Goal: Navigation & Orientation: Find specific page/section

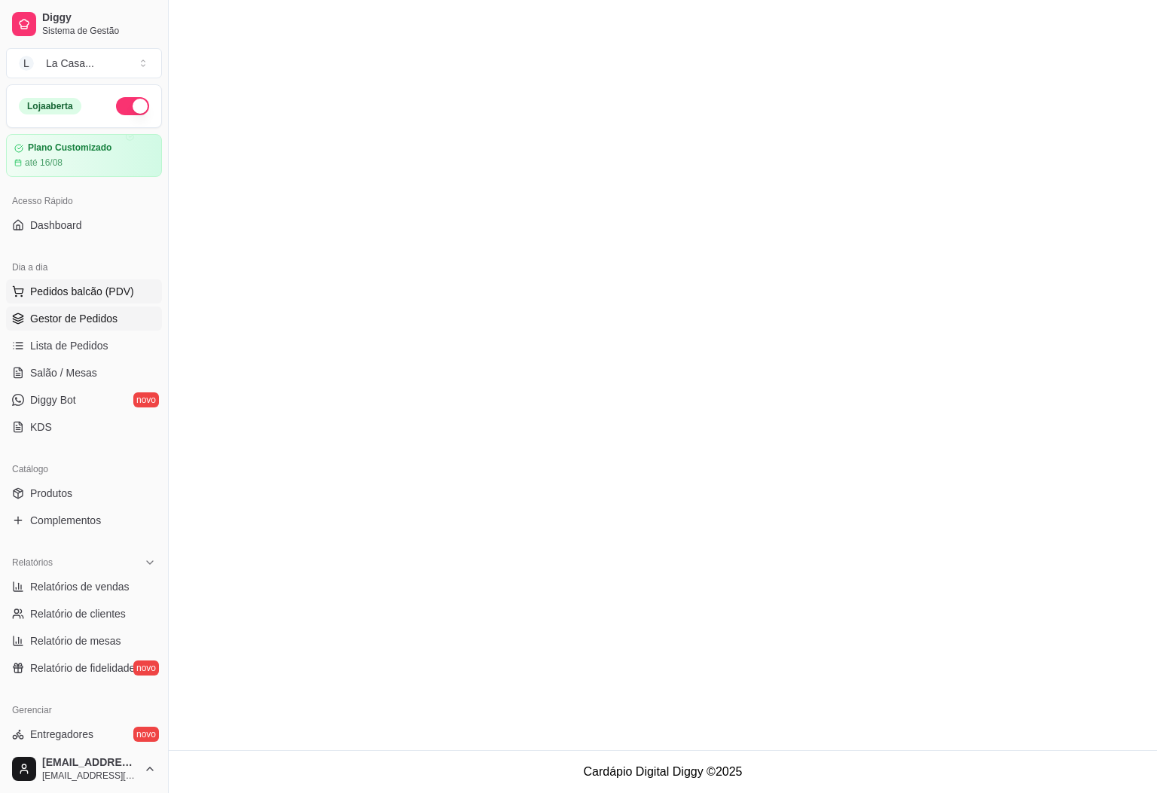
click at [112, 301] on button "Pedidos balcão (PDV)" at bounding box center [84, 292] width 156 height 24
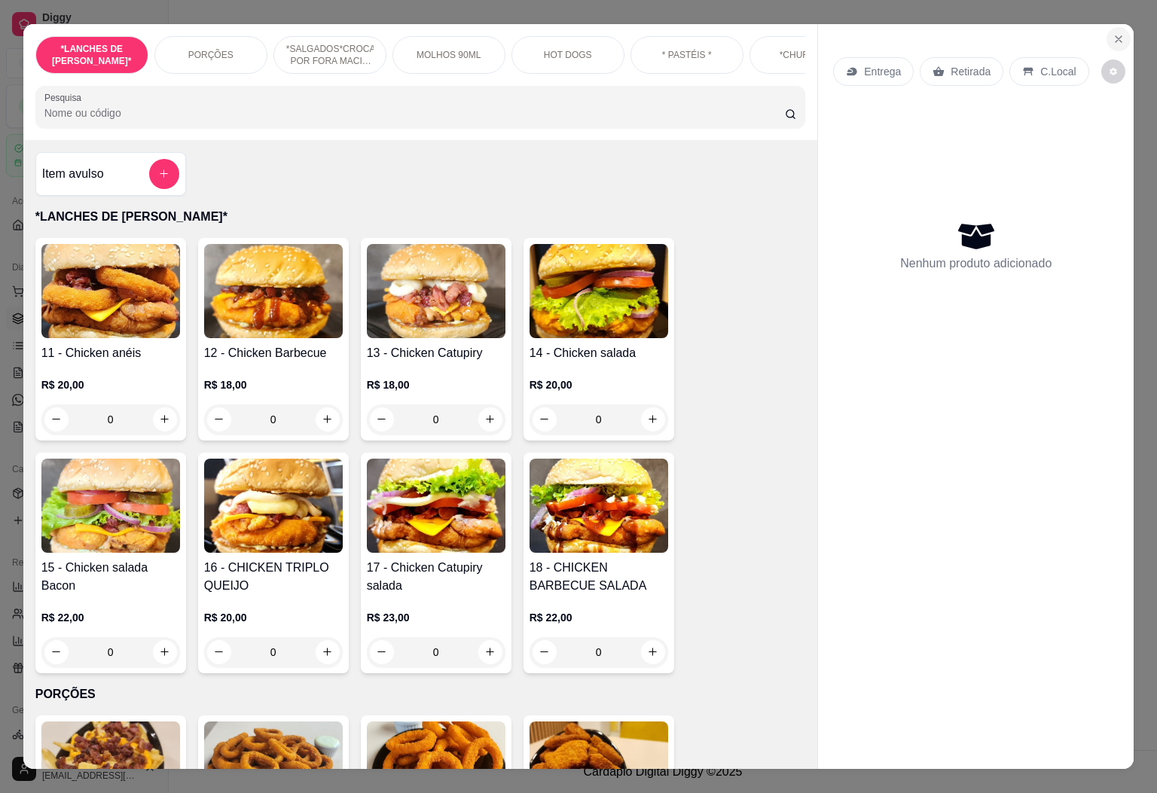
click at [1113, 35] on icon "Close" at bounding box center [1119, 39] width 12 height 12
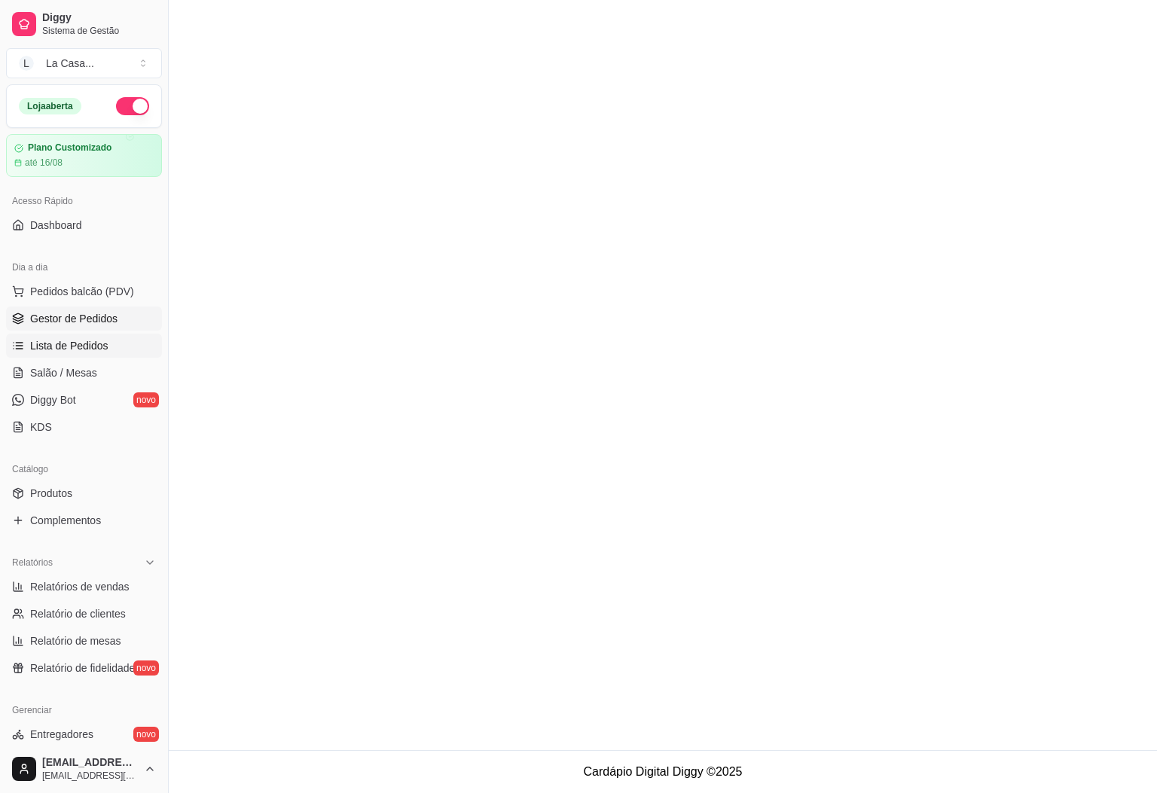
click at [87, 356] on link "Lista de Pedidos" at bounding box center [84, 346] width 156 height 24
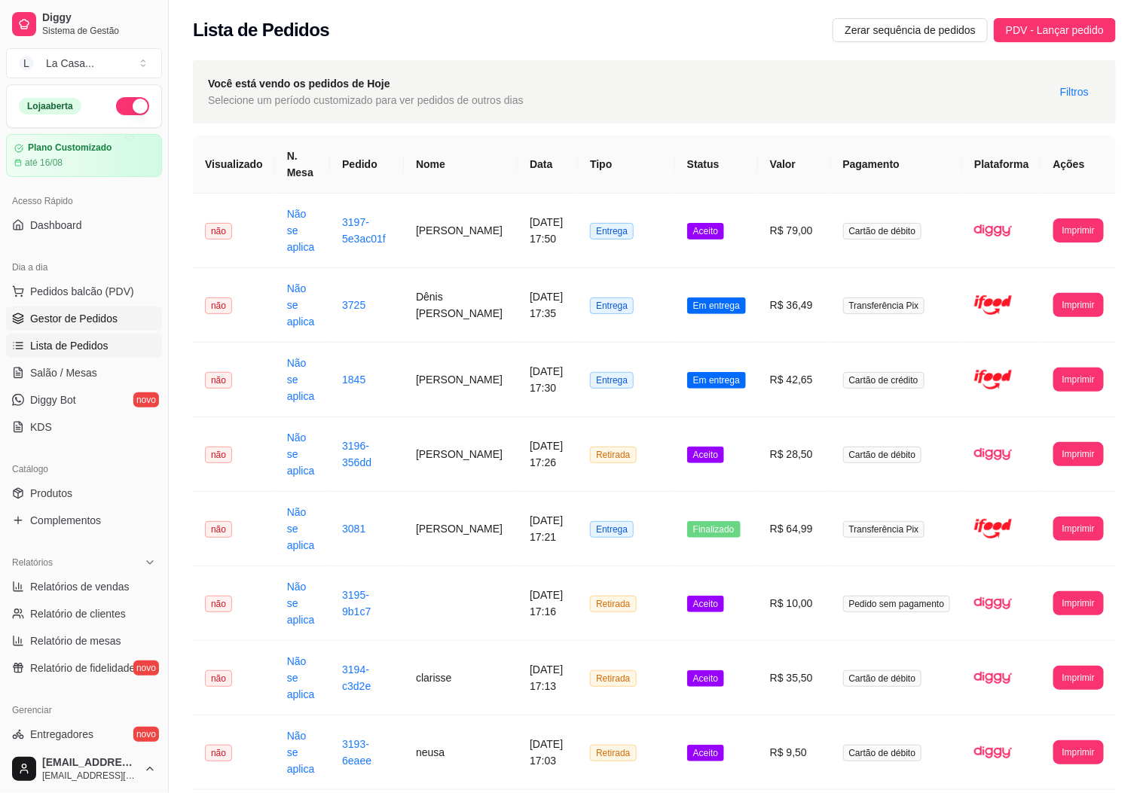
click at [111, 325] on span "Gestor de Pedidos" at bounding box center [73, 318] width 87 height 15
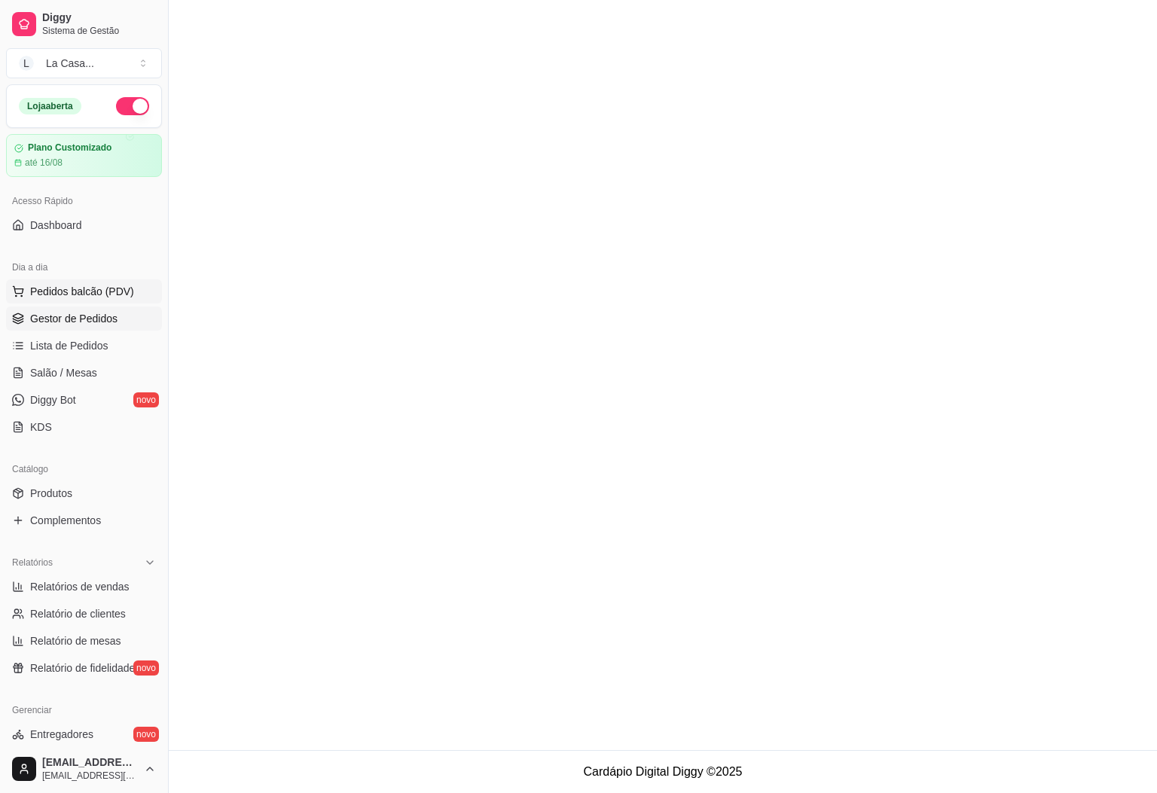
click at [107, 285] on span "Pedidos balcão (PDV)" at bounding box center [82, 291] width 104 height 15
